Goal: Find contact information: Find contact information

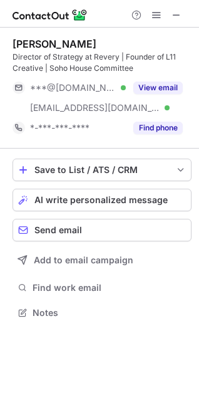
scroll to position [304, 199]
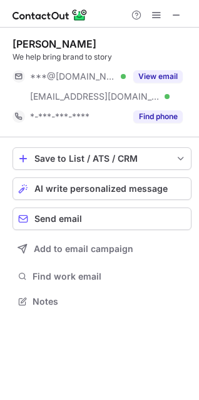
scroll to position [293, 199]
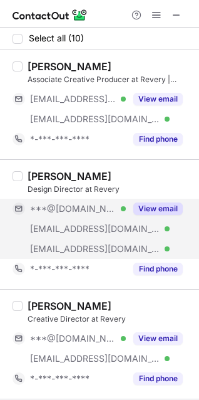
click at [92, 211] on span "***@[DOMAIN_NAME]" at bounding box center [73, 208] width 87 height 11
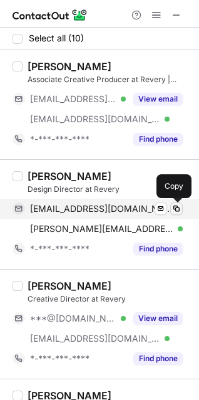
click at [179, 211] on span at bounding box center [177, 209] width 10 height 10
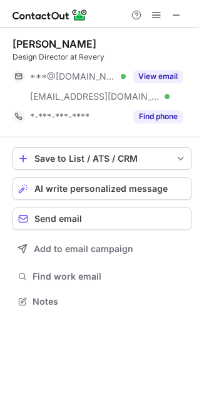
scroll to position [293, 199]
click at [29, 42] on div "Jackie Chang" at bounding box center [55, 44] width 84 height 13
copy div "Jackie"
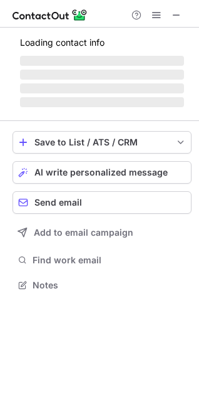
scroll to position [404, 191]
